Goal: Navigation & Orientation: Find specific page/section

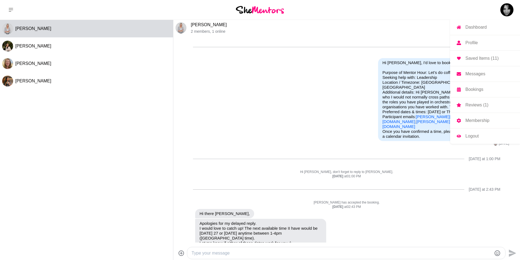
click at [507, 8] on img at bounding box center [506, 9] width 13 height 13
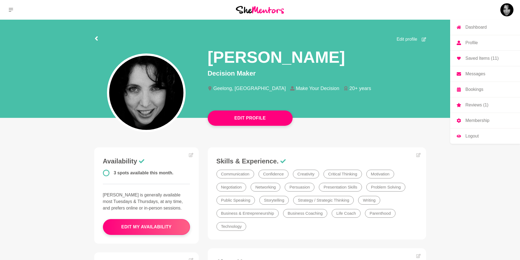
click at [472, 104] on p "Reviews (1)" at bounding box center [476, 105] width 23 height 4
click at [477, 26] on p "Dashboard" at bounding box center [475, 27] width 21 height 4
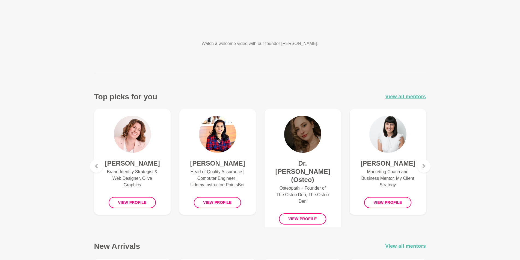
scroll to position [164, 0]
